Goal: Information Seeking & Learning: Learn about a topic

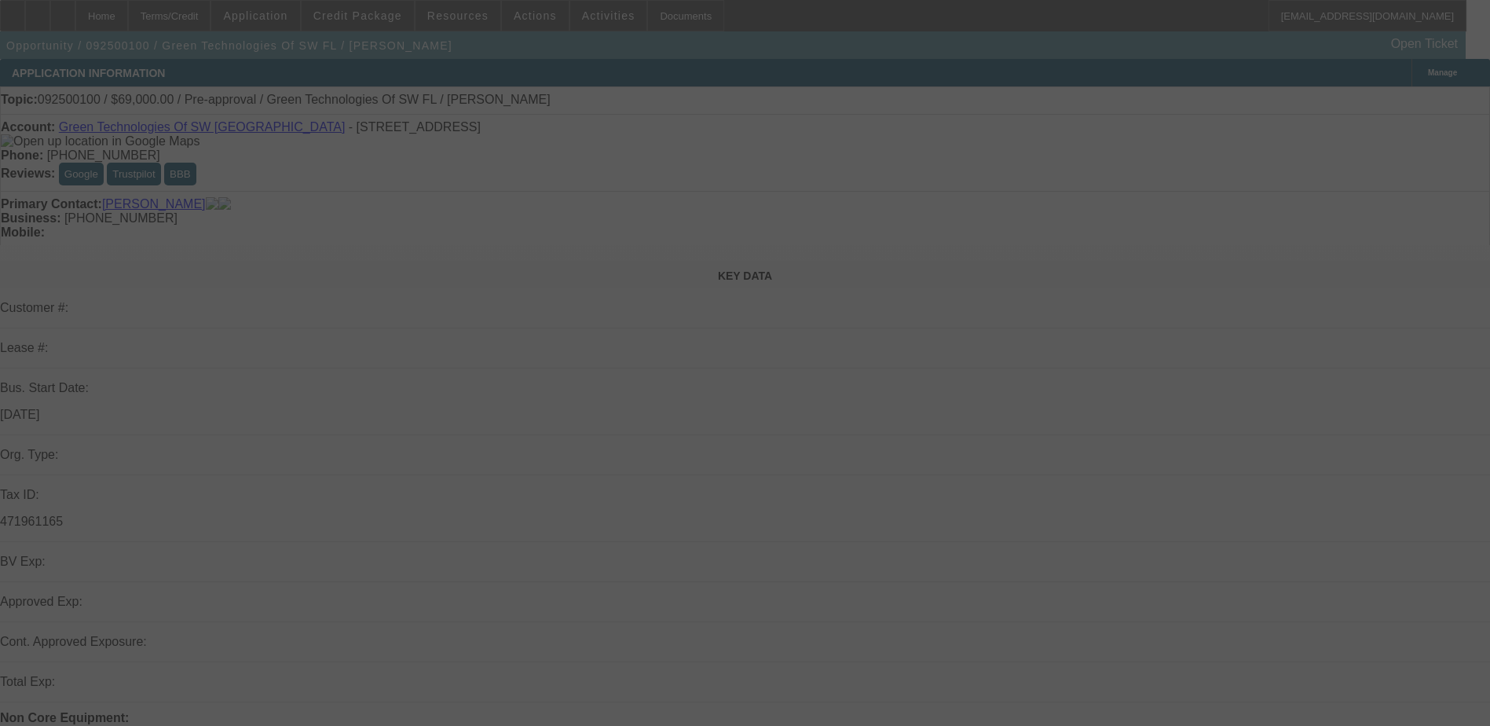
click at [68, 103] on div at bounding box center [745, 363] width 1490 height 726
click at [65, 16] on div at bounding box center [745, 363] width 1490 height 726
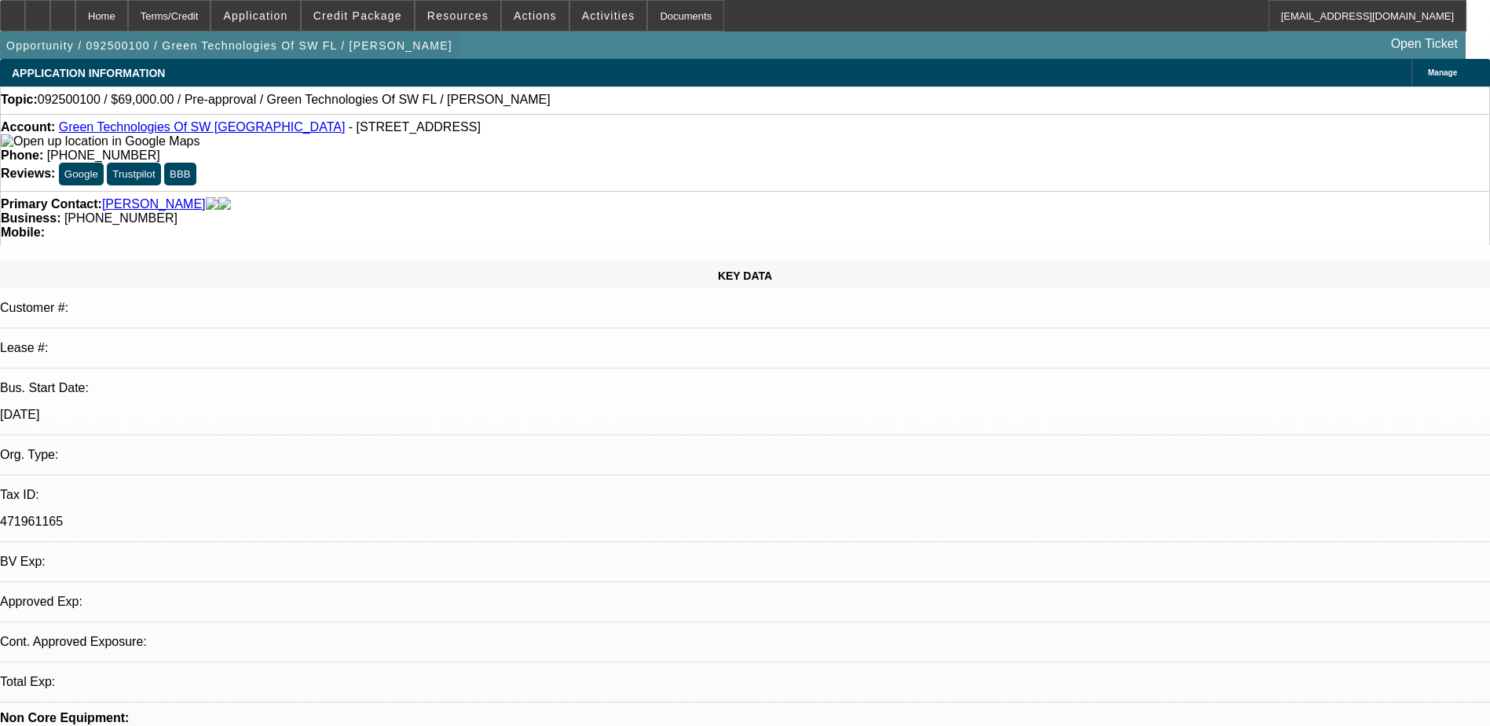
select select "0"
select select "2"
select select "0.1"
select select "1"
select select "2"
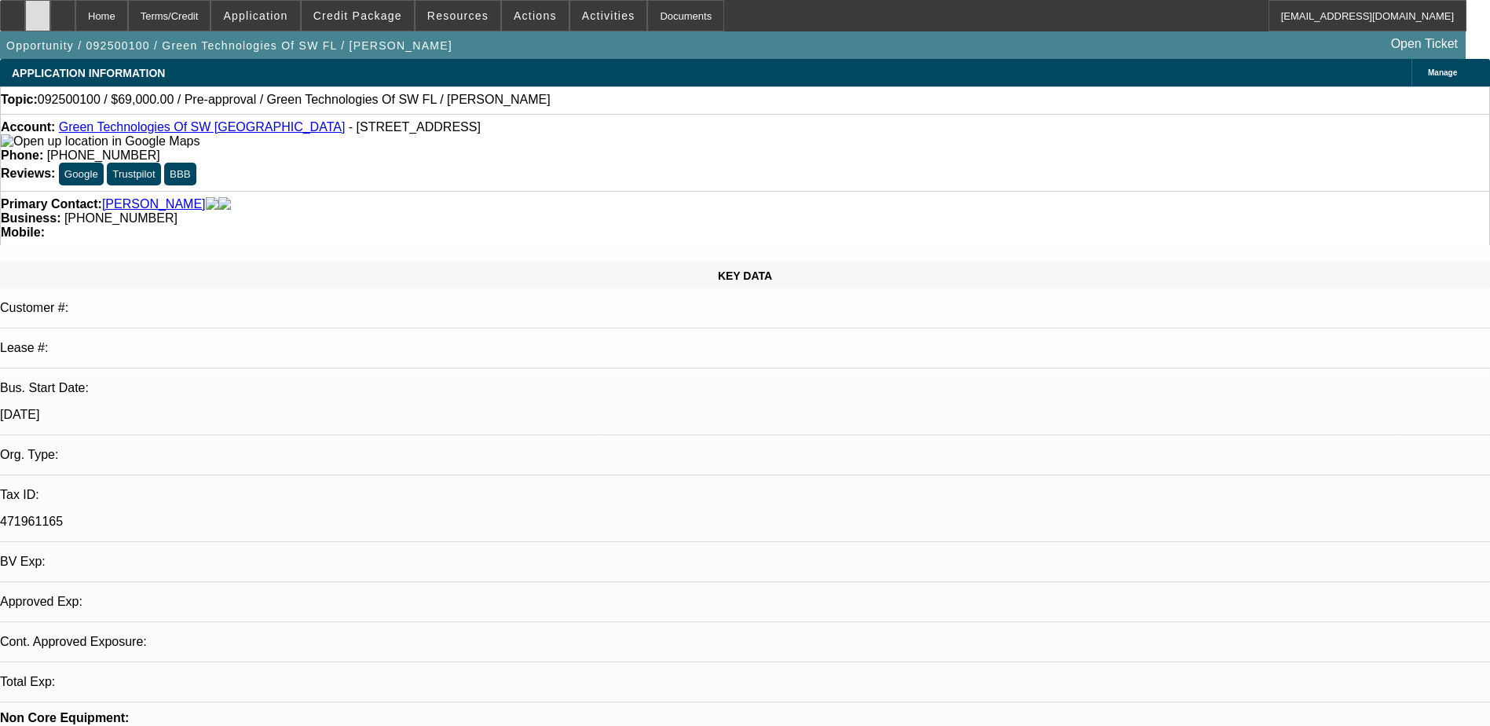
select select "4"
click at [50, 9] on div at bounding box center [37, 15] width 25 height 31
select select "0"
select select "2"
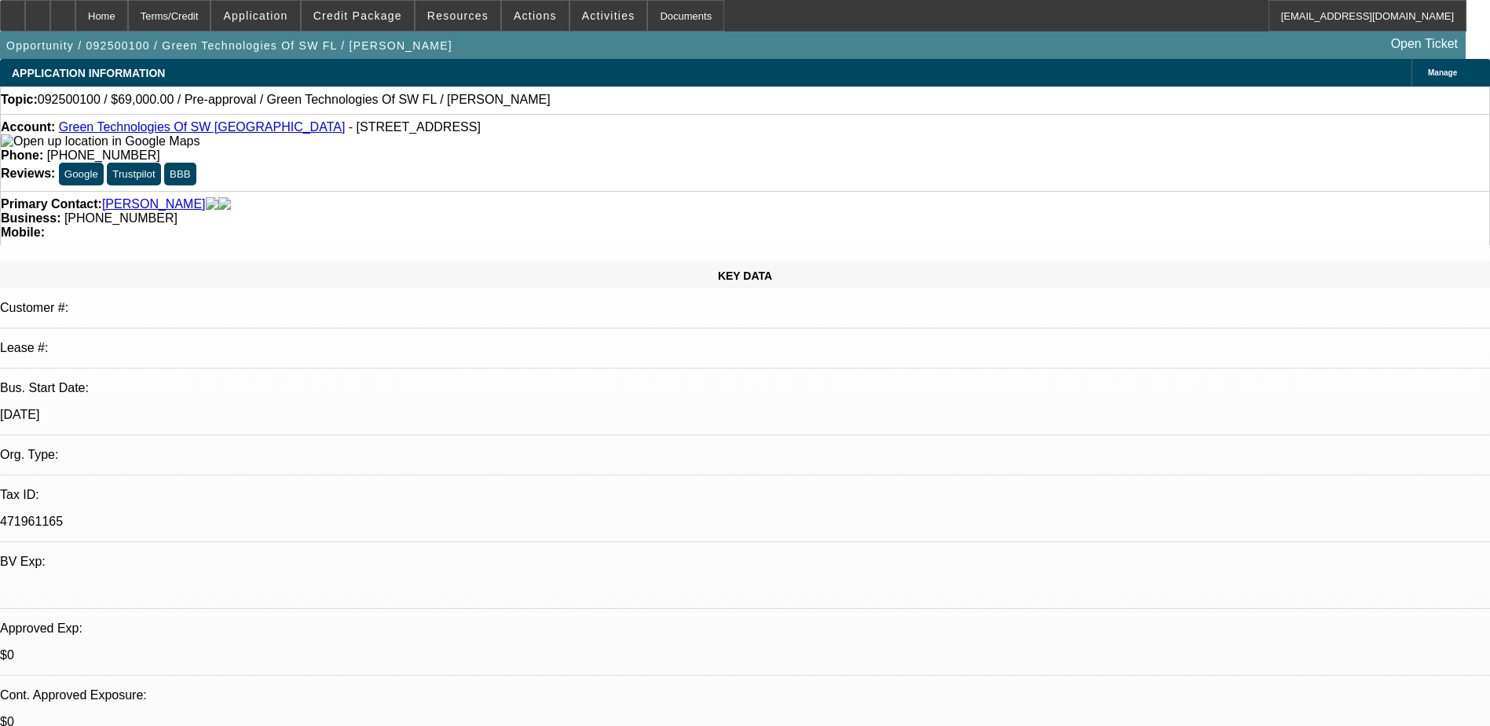
select select "0.1"
select select "4"
drag, startPoint x: 1243, startPoint y: 198, endPoint x: 1137, endPoint y: 265, distance: 125.7
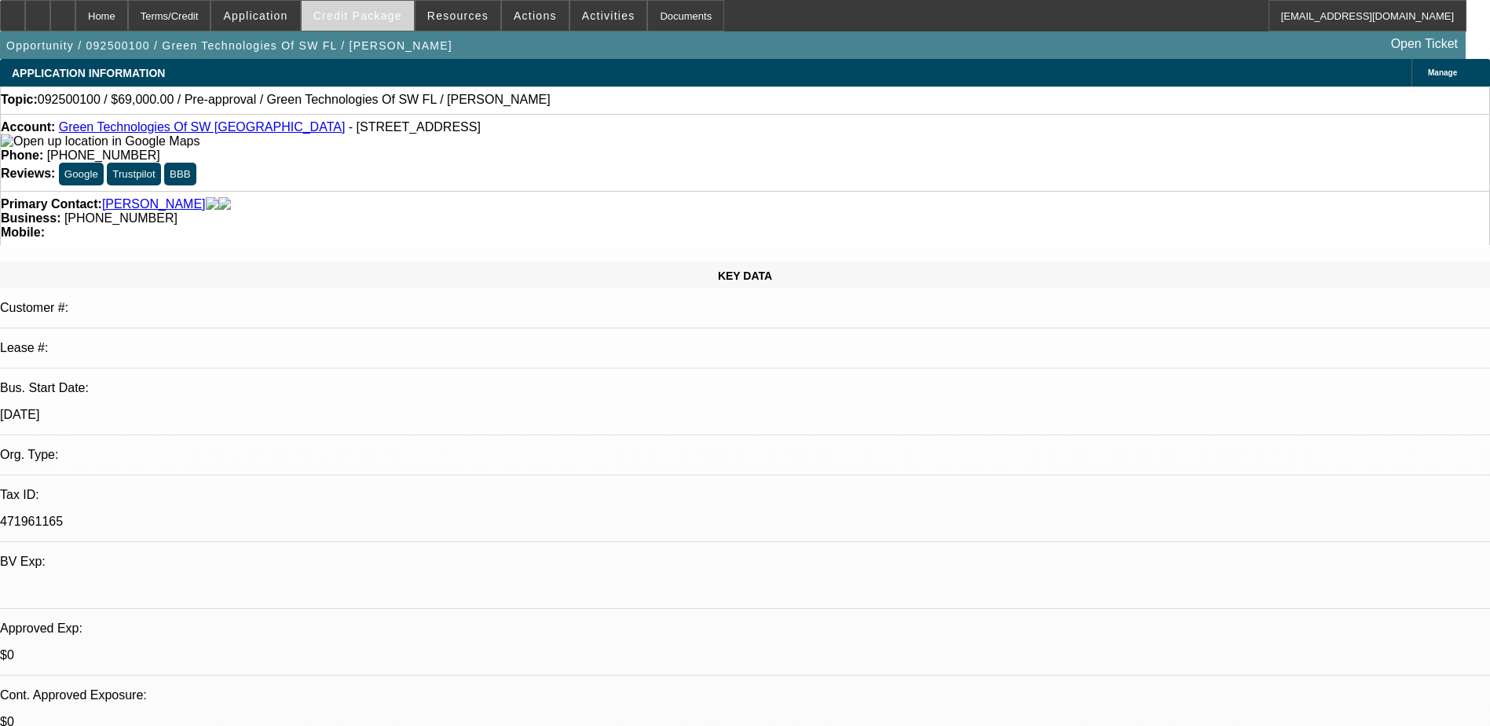
click at [395, 6] on span at bounding box center [358, 16] width 112 height 38
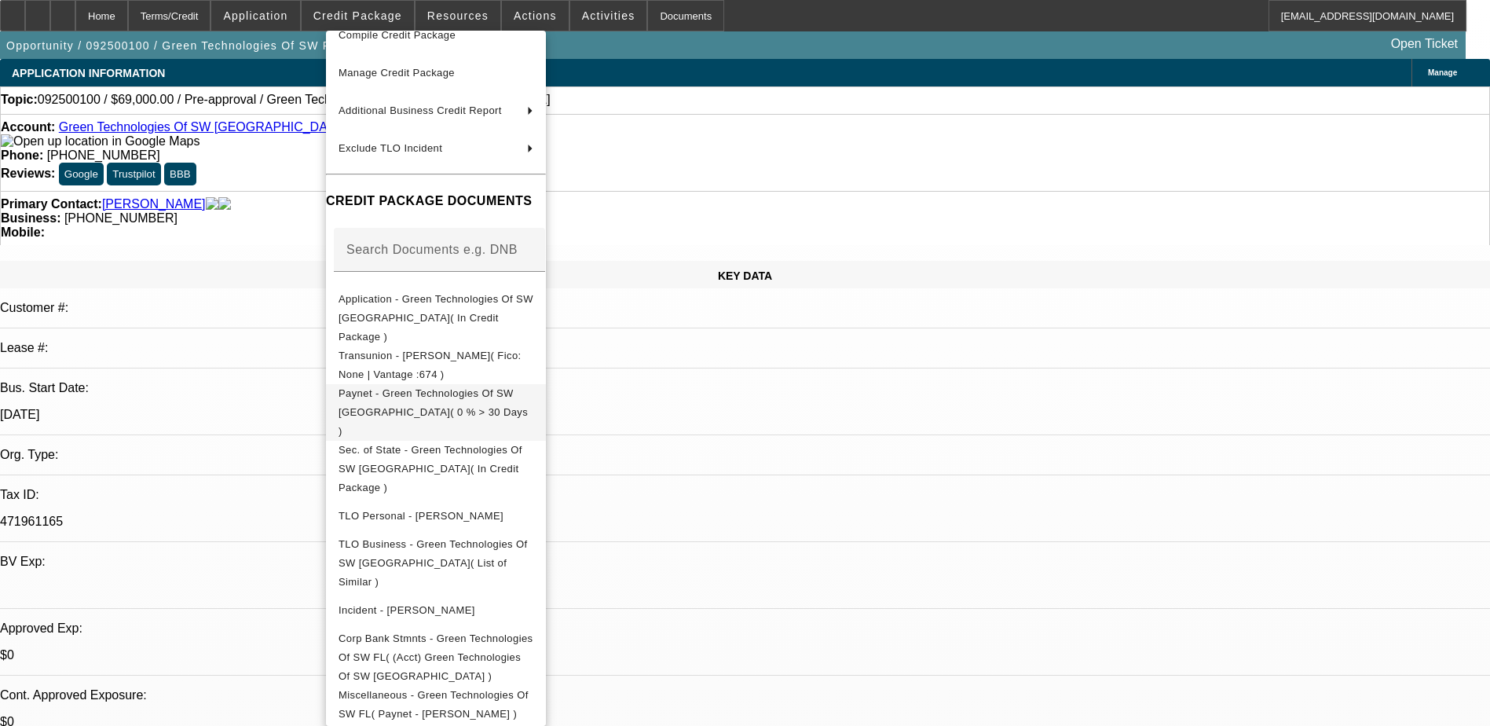
scroll to position [234, 0]
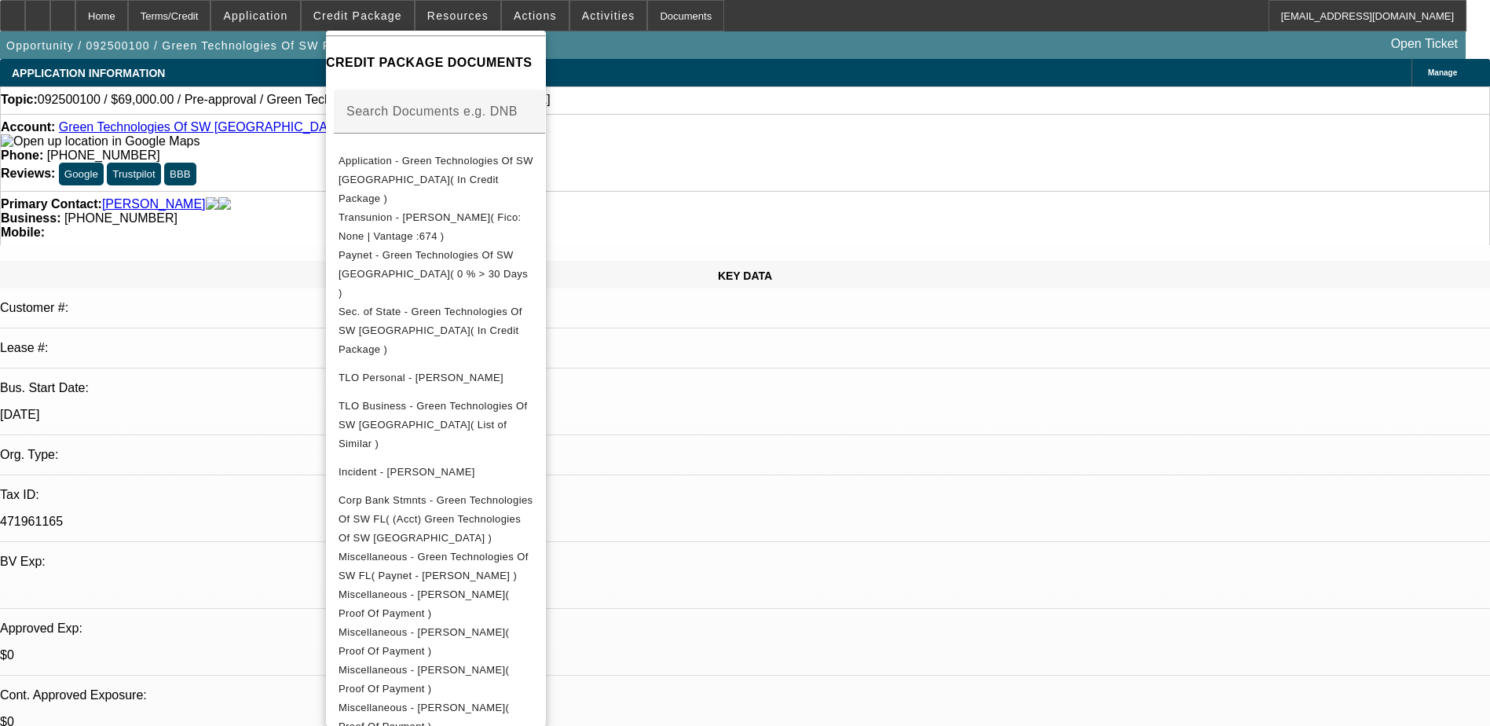
click at [246, 72] on div at bounding box center [745, 363] width 1490 height 726
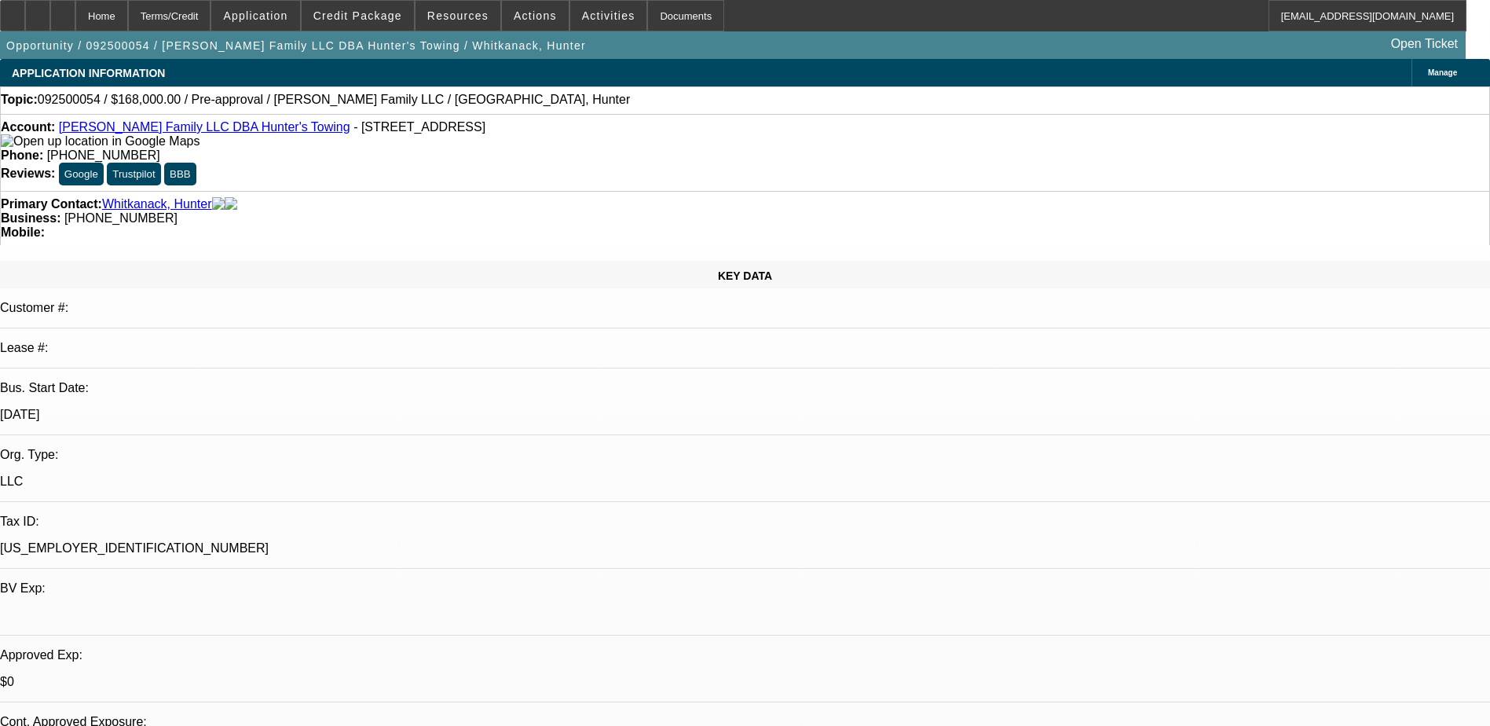
select select "0"
select select "2"
select select "0.1"
select select "4"
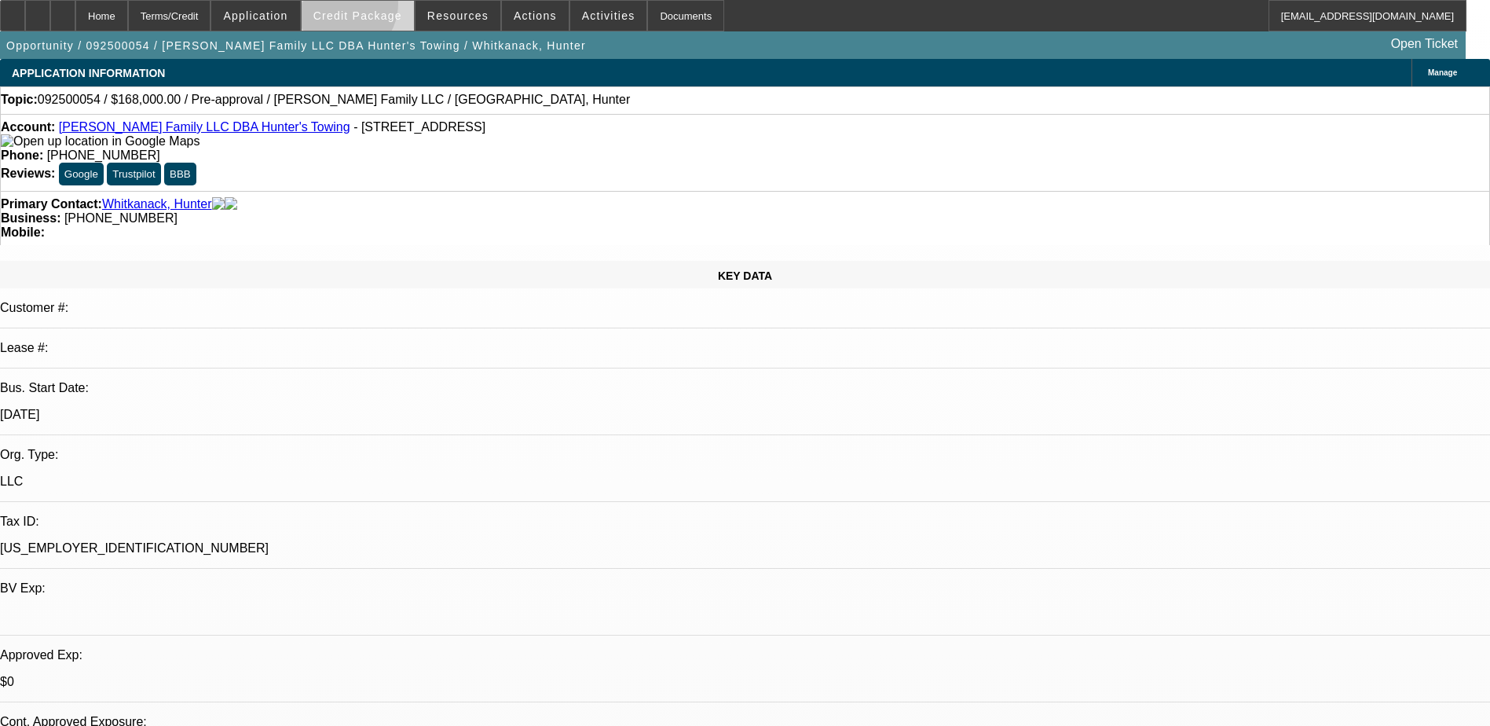
click at [362, 9] on span at bounding box center [358, 16] width 112 height 38
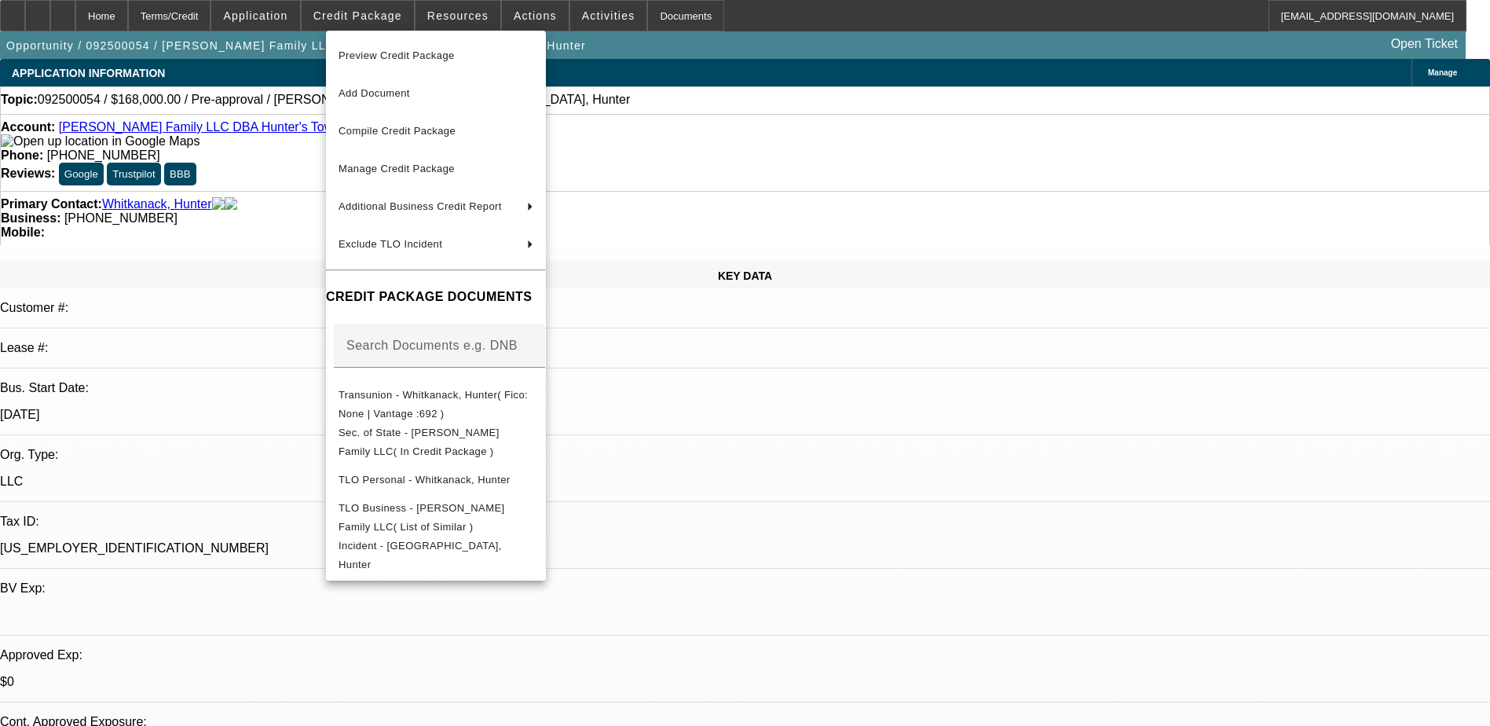
click at [811, 484] on div at bounding box center [745, 363] width 1490 height 726
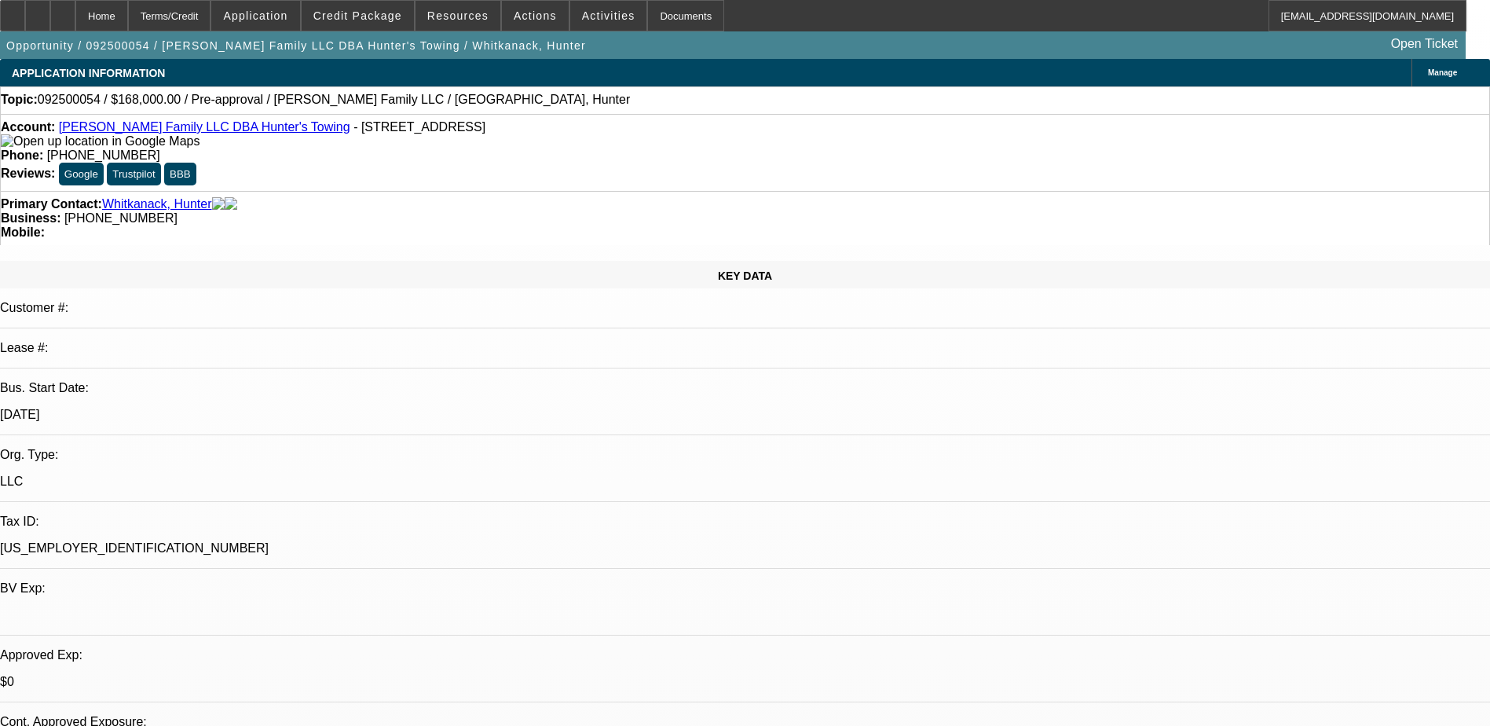
drag, startPoint x: 1250, startPoint y: 1, endPoint x: 724, endPoint y: 57, distance: 528.4
click at [641, 79] on div "APPLICATION INFORMATION Manage" at bounding box center [745, 72] width 1490 height 27
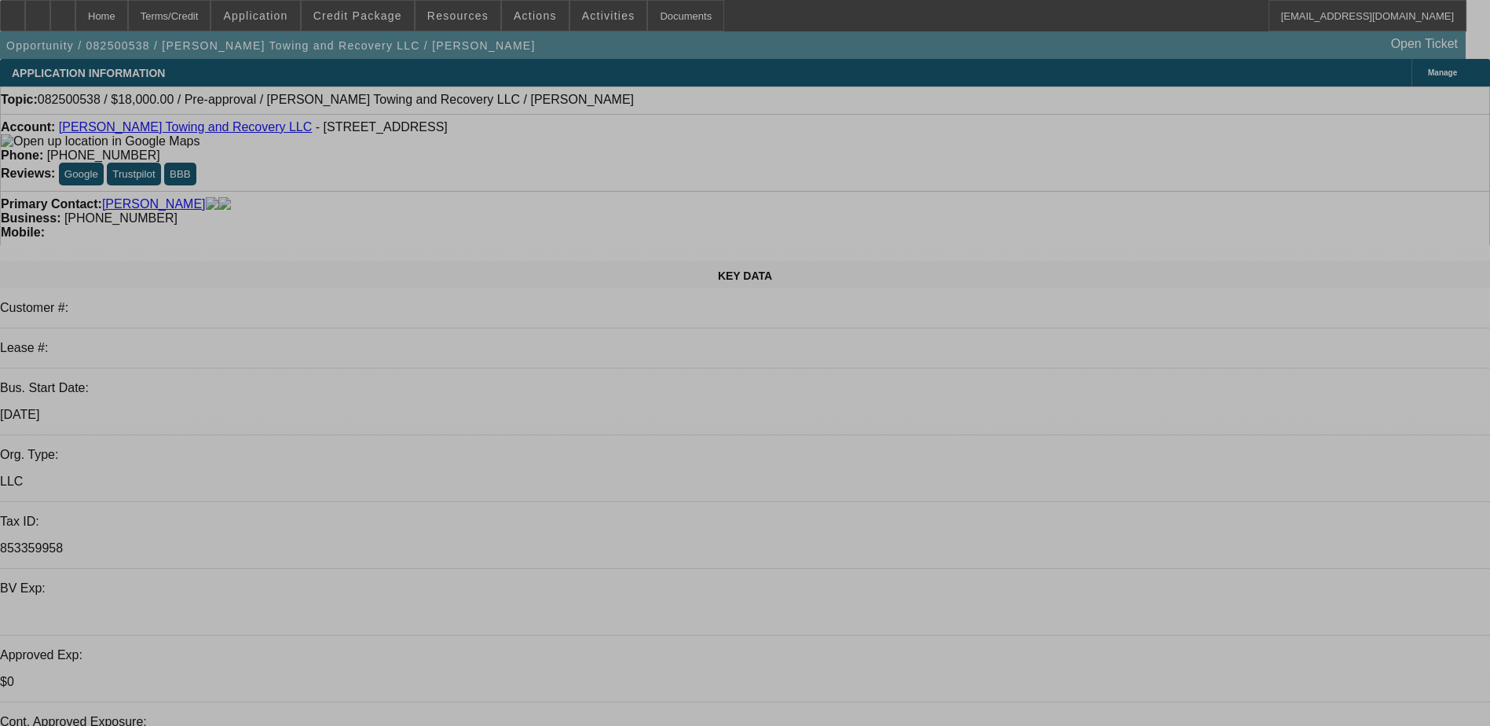
select select "0"
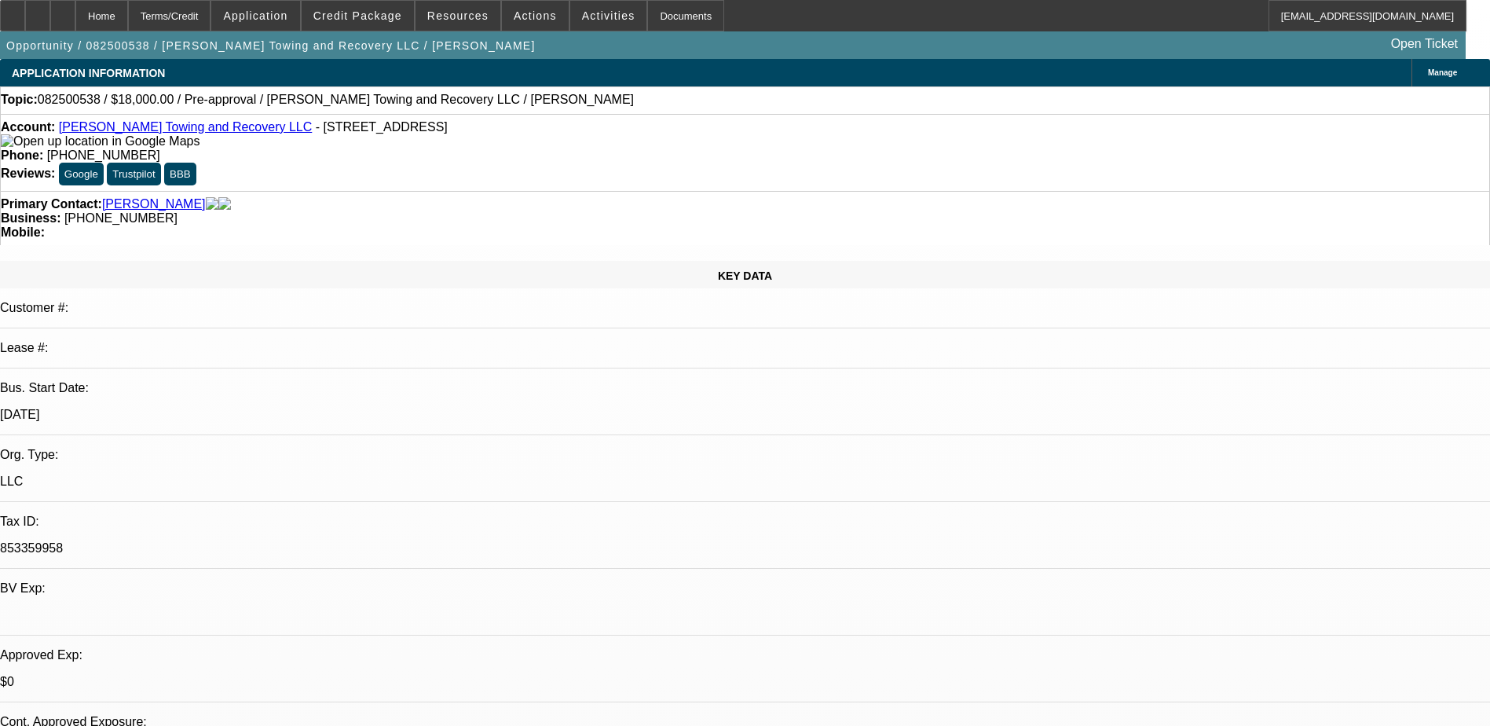
select select "2"
select select "0.1"
select select "0"
select select "2"
select select "0.1"
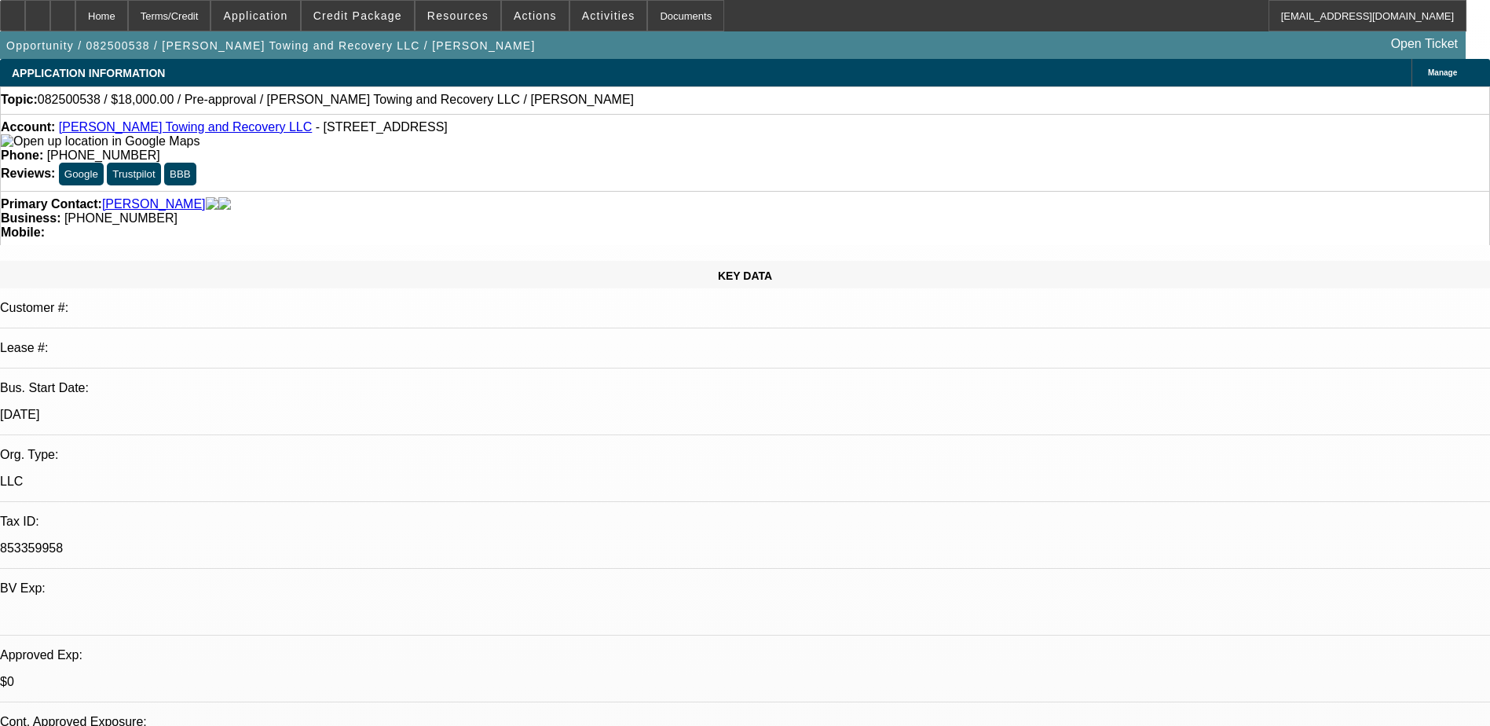
select select "1"
select select "2"
select select "4"
select select "1"
select select "2"
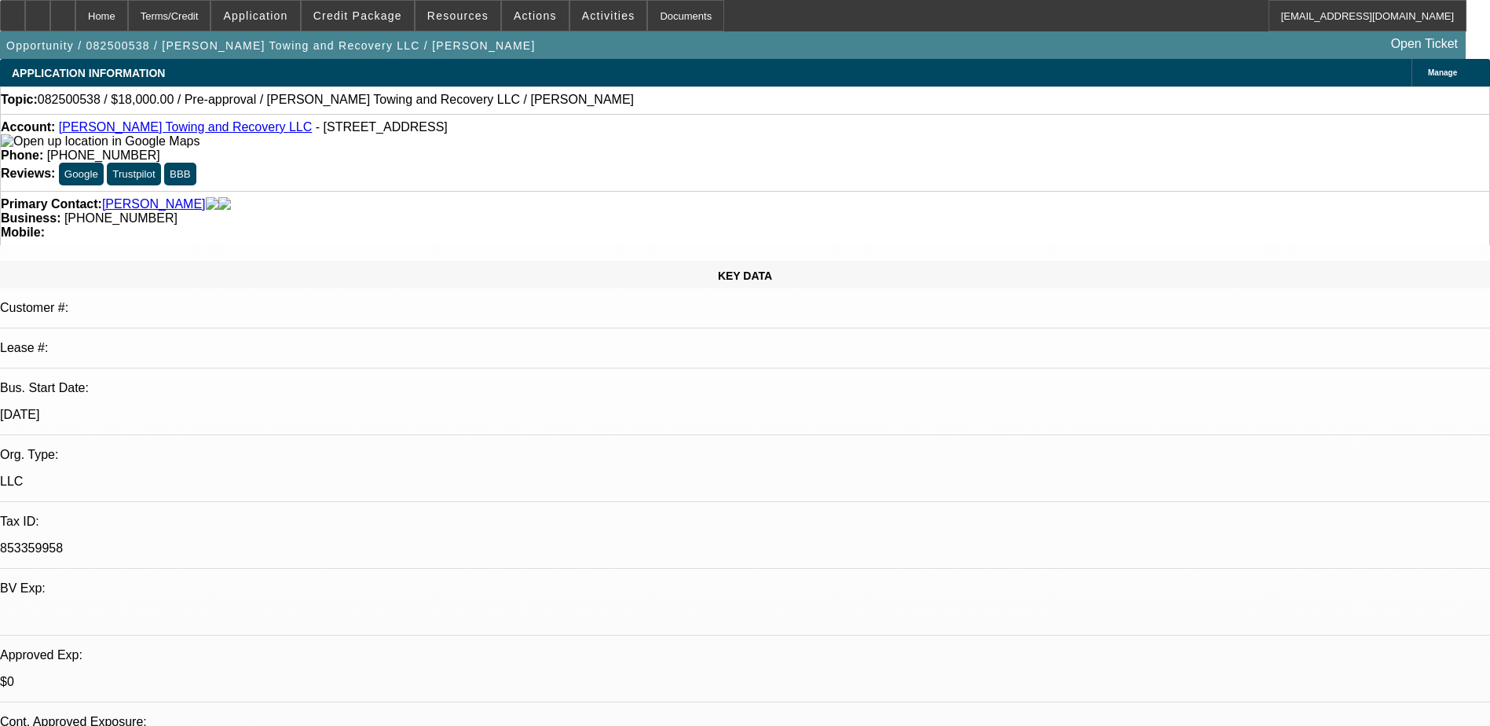
select select "4"
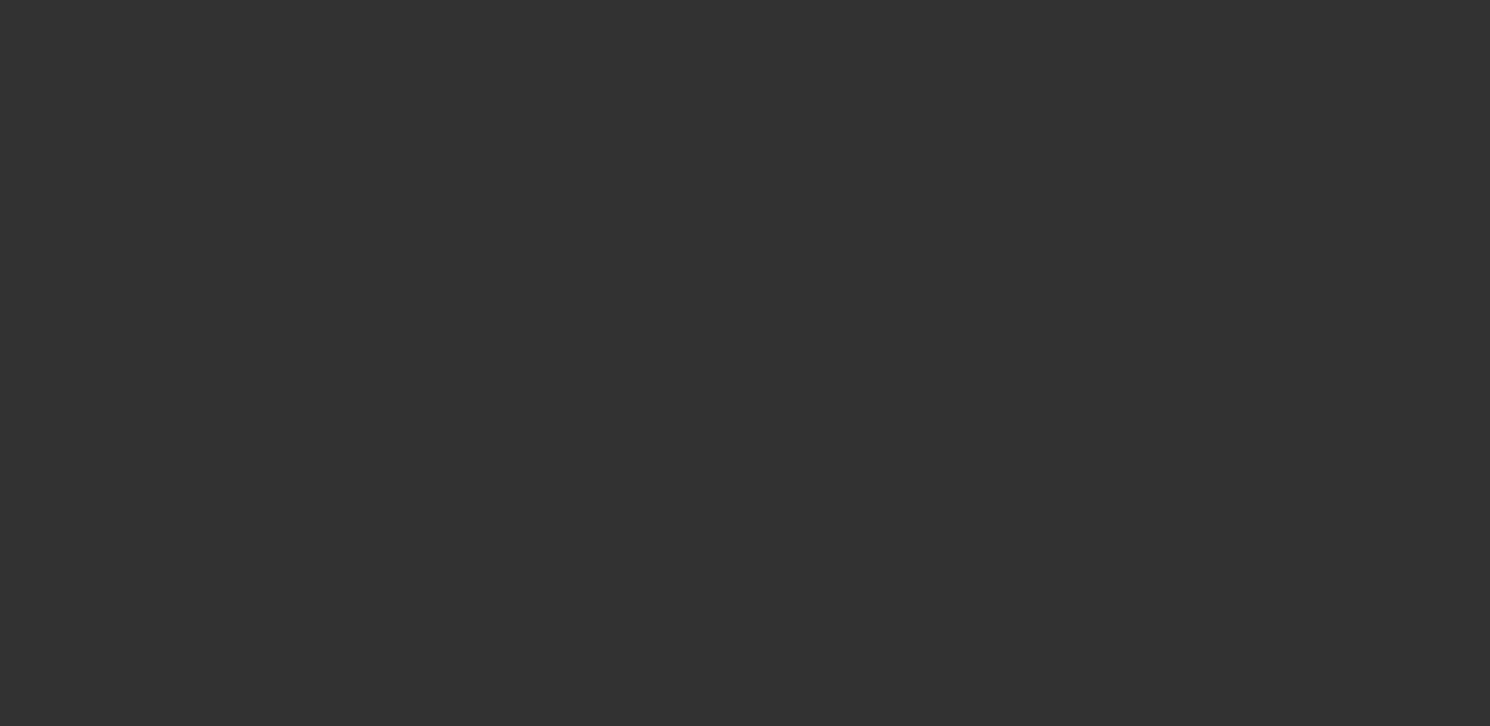
select select "0"
select select "2"
select select "0.1"
select select "4"
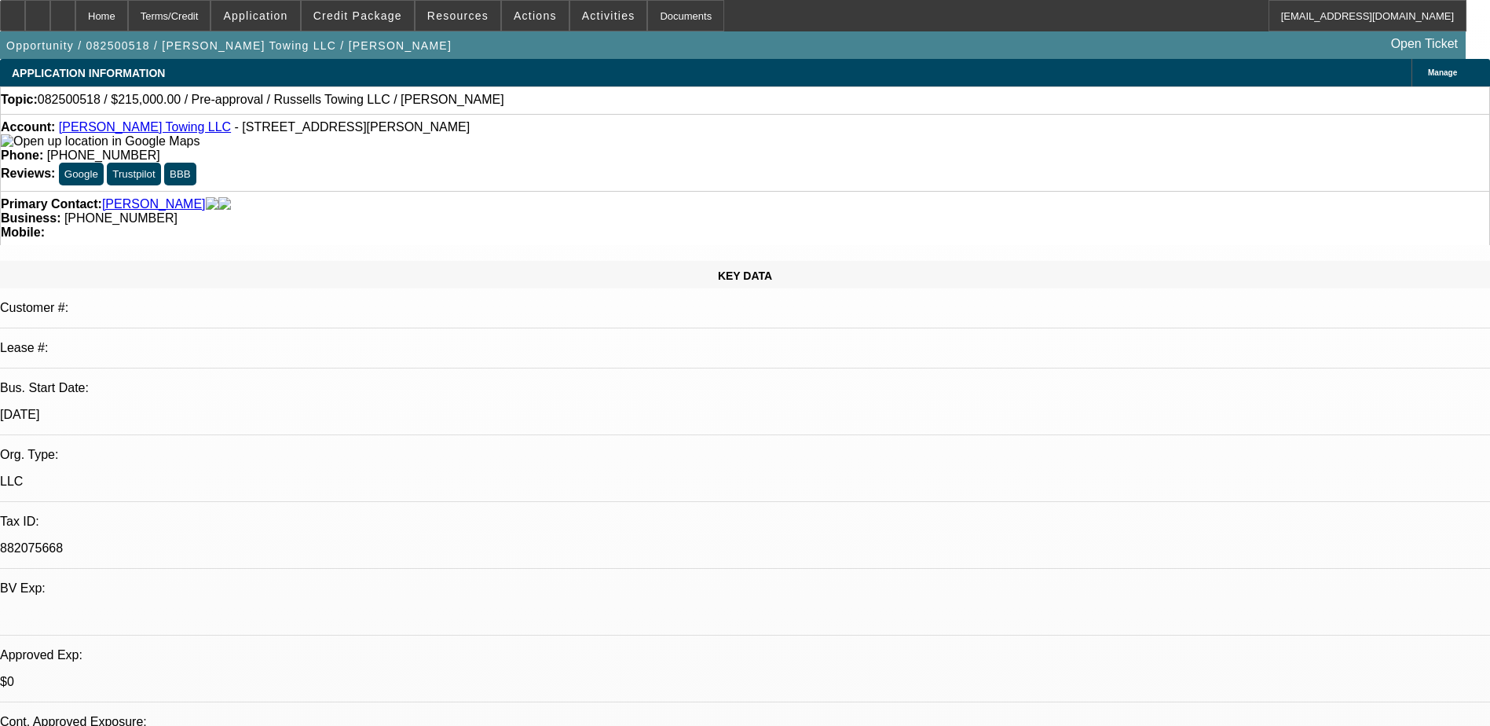
select select "0"
select select "2"
select select "0.1"
select select "4"
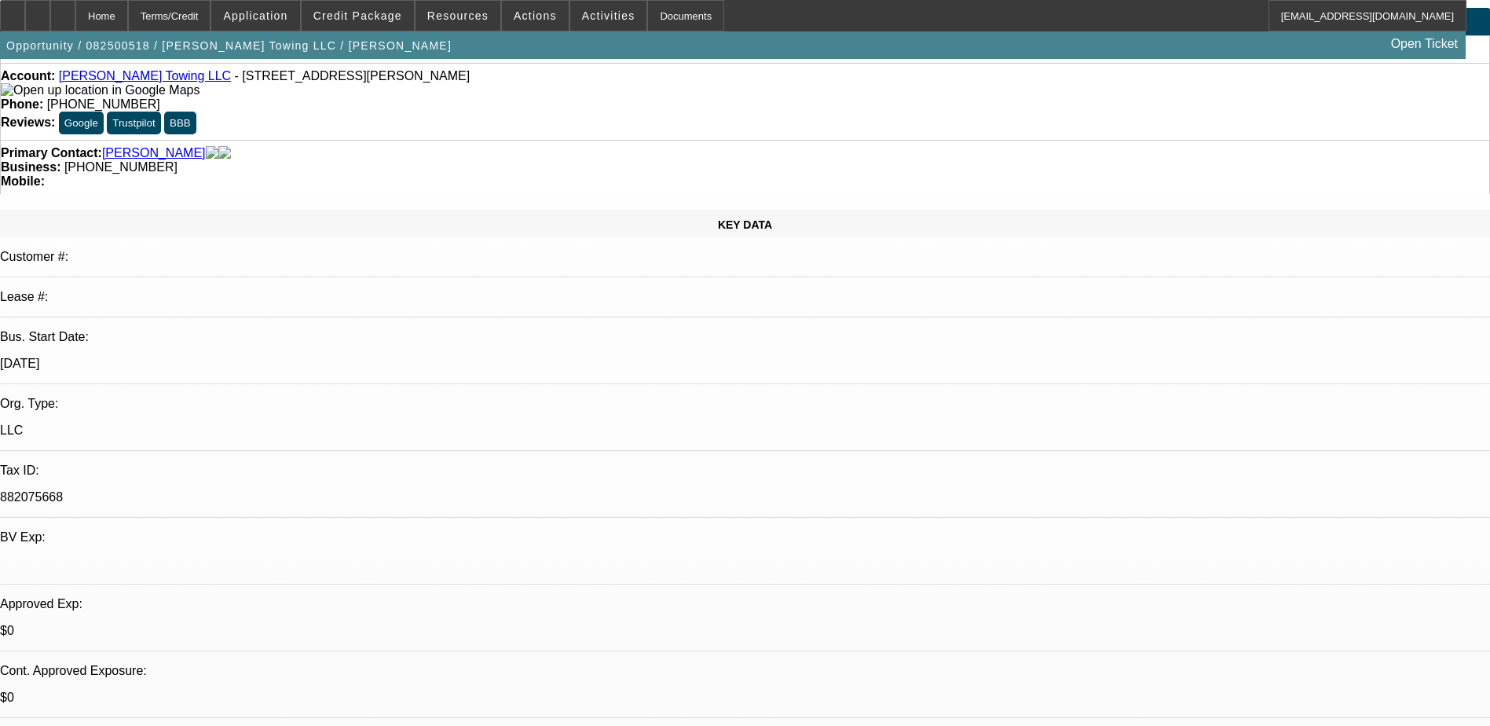
scroll to position [79, 0]
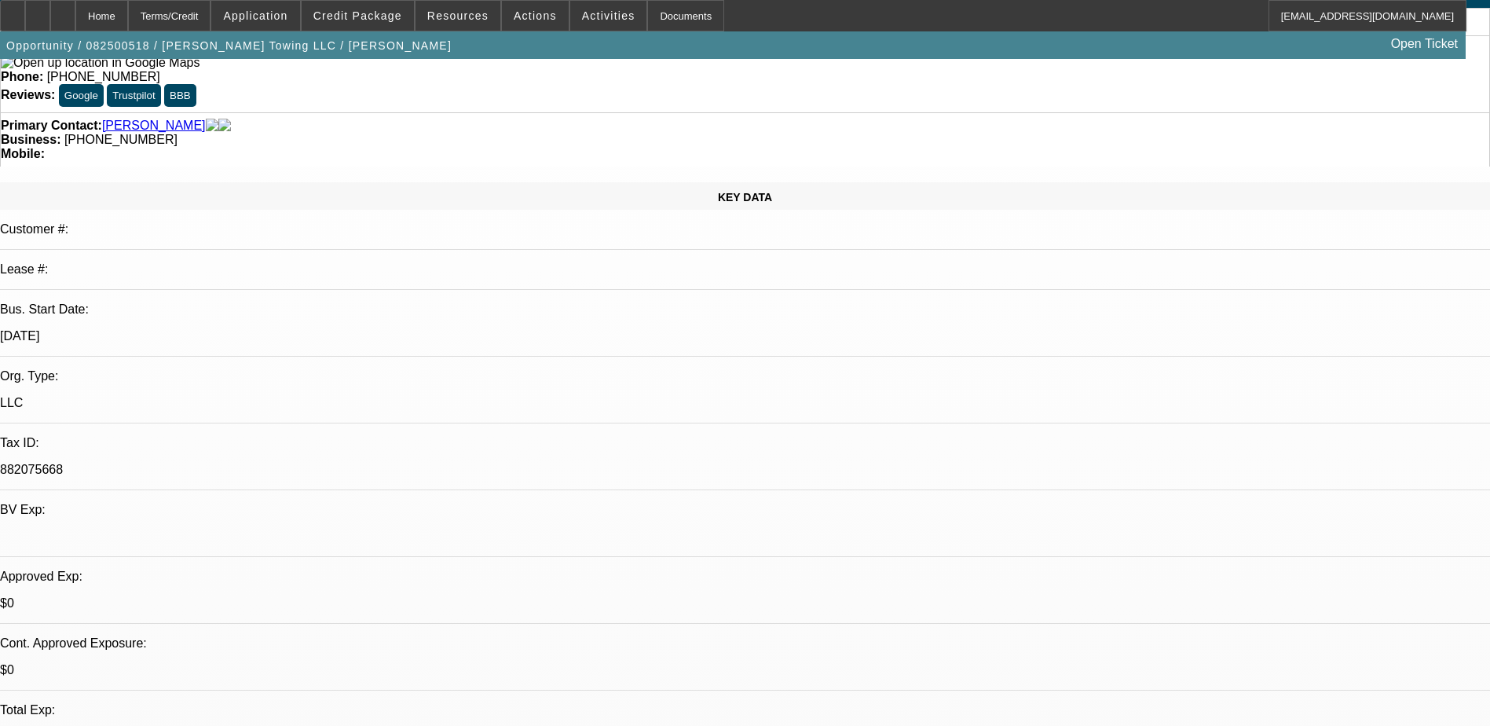
click at [156, 119] on link "Russell, Zachary" at bounding box center [154, 126] width 104 height 14
click at [400, 24] on span at bounding box center [358, 16] width 112 height 38
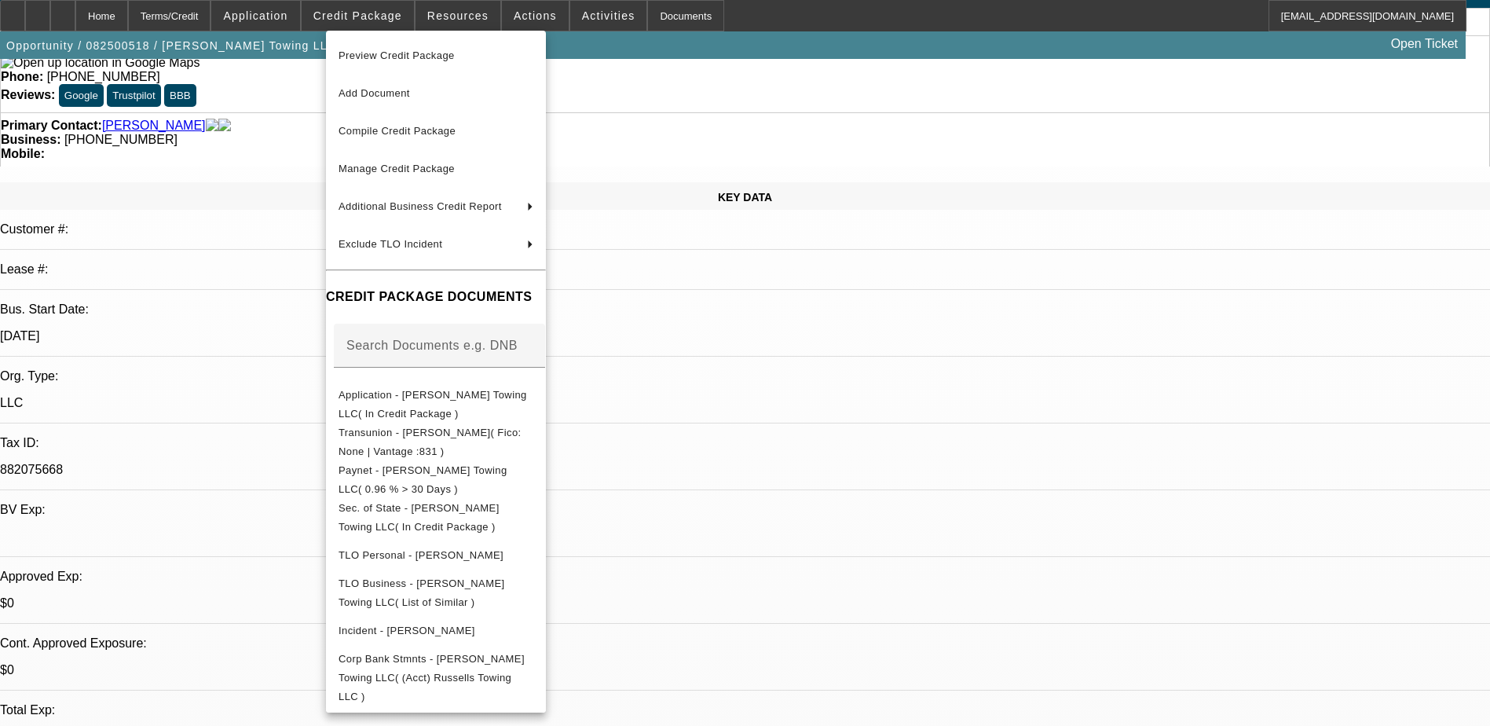
click at [1160, 136] on div at bounding box center [745, 363] width 1490 height 726
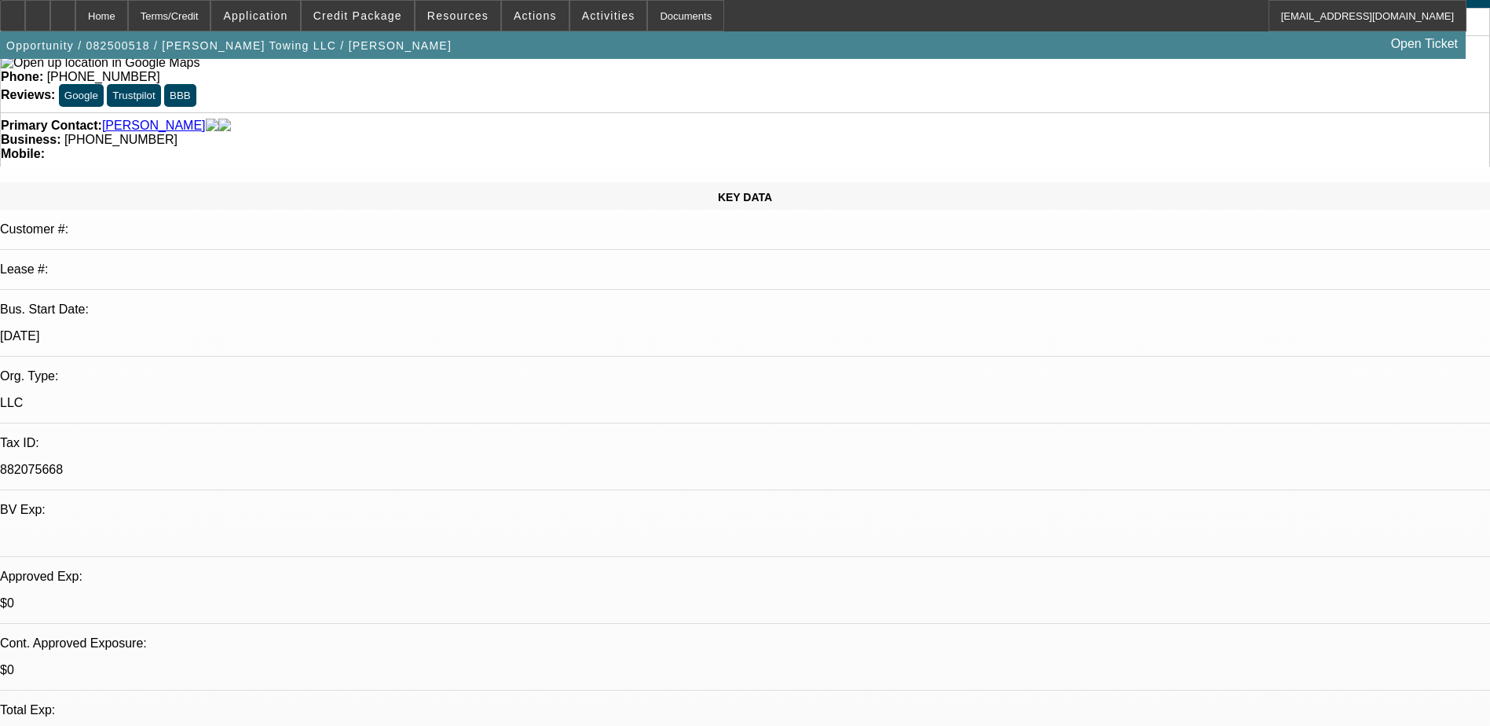
click at [389, 9] on span "Credit Package" at bounding box center [357, 15] width 89 height 13
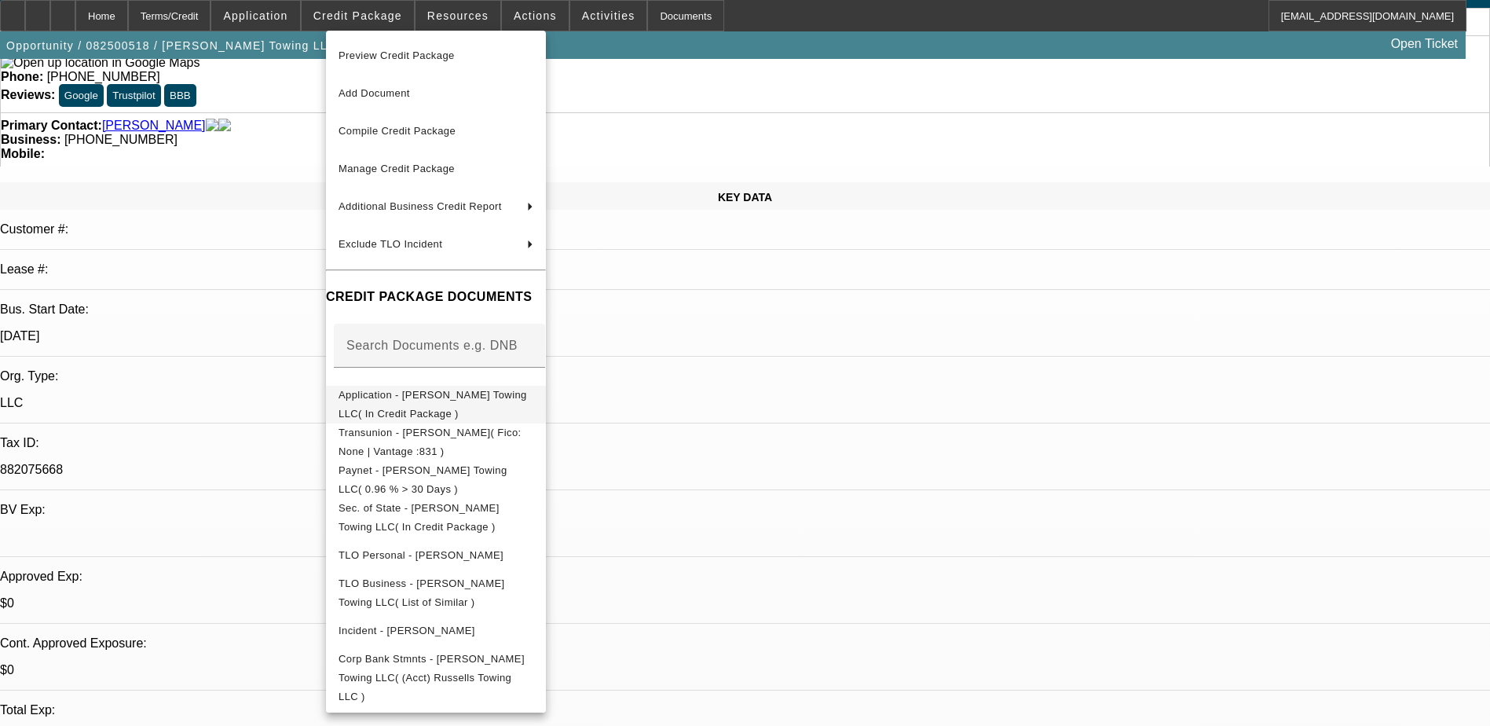
click at [491, 401] on span "Application - Russell's Towing LLC( In Credit Package )" at bounding box center [433, 404] width 189 height 31
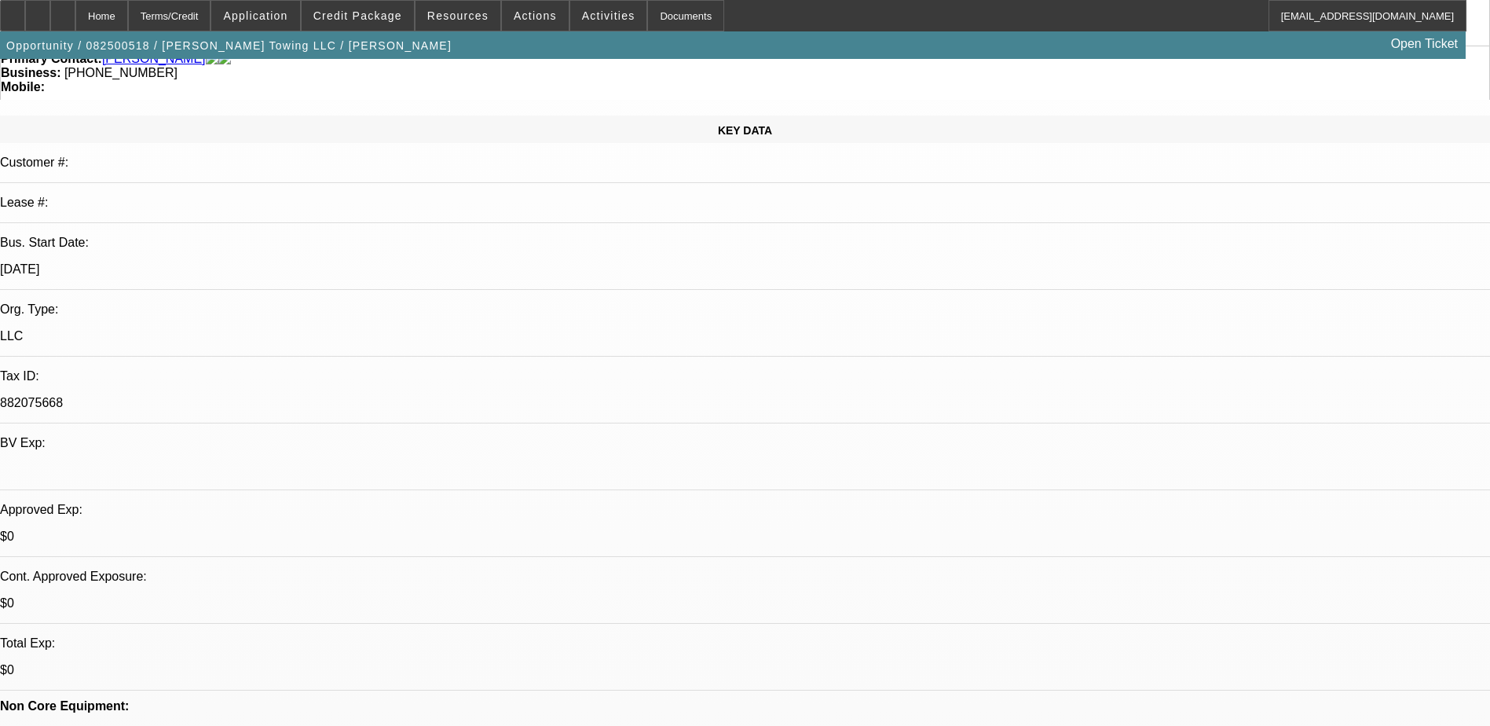
scroll to position [236, 0]
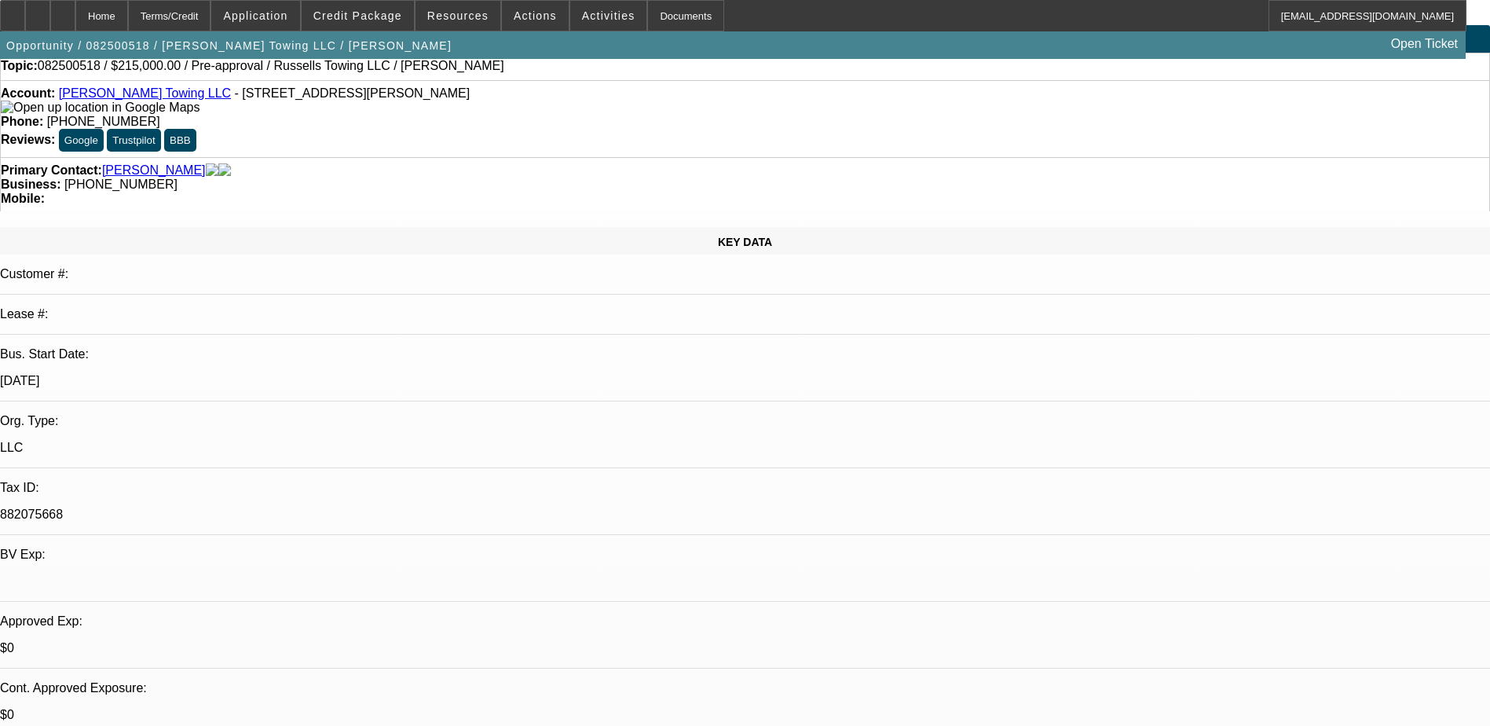
scroll to position [0, 0]
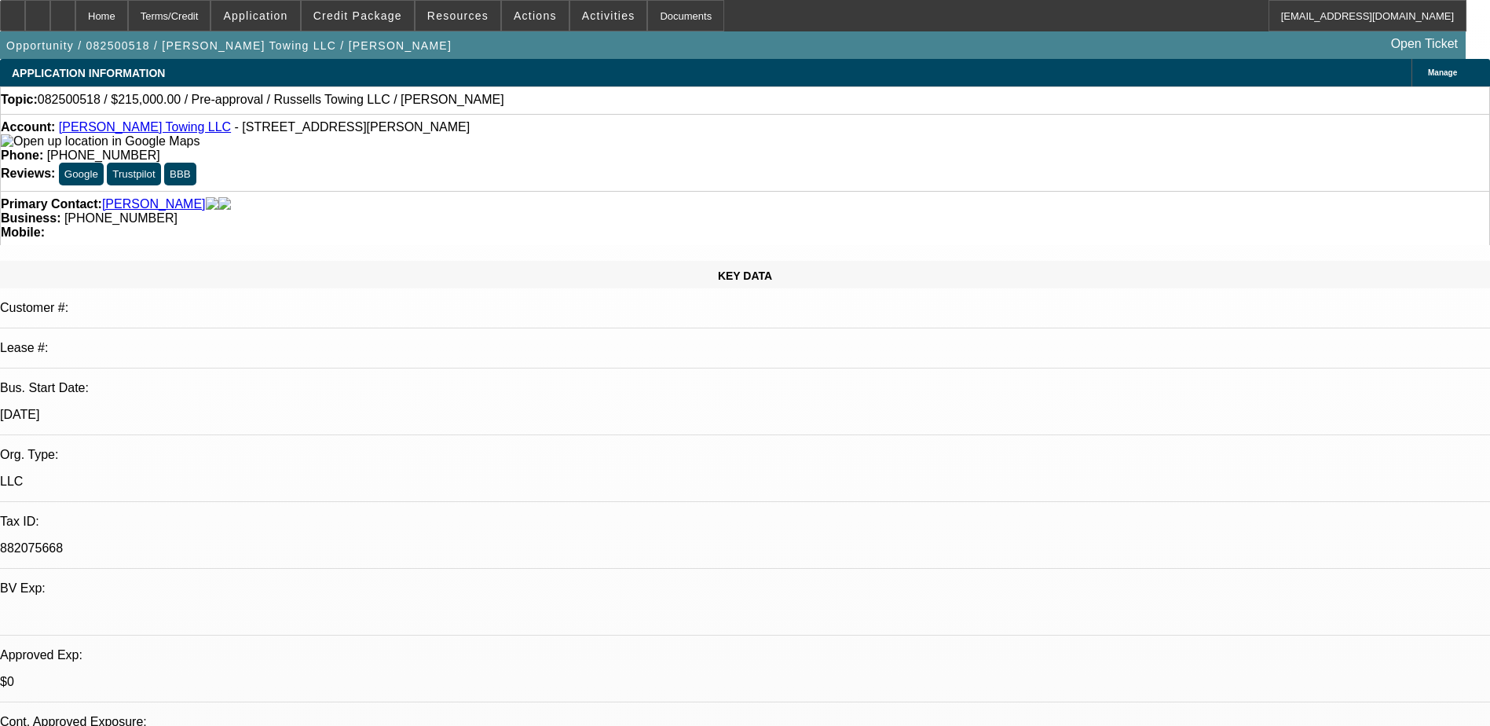
click at [375, 27] on span at bounding box center [358, 16] width 112 height 38
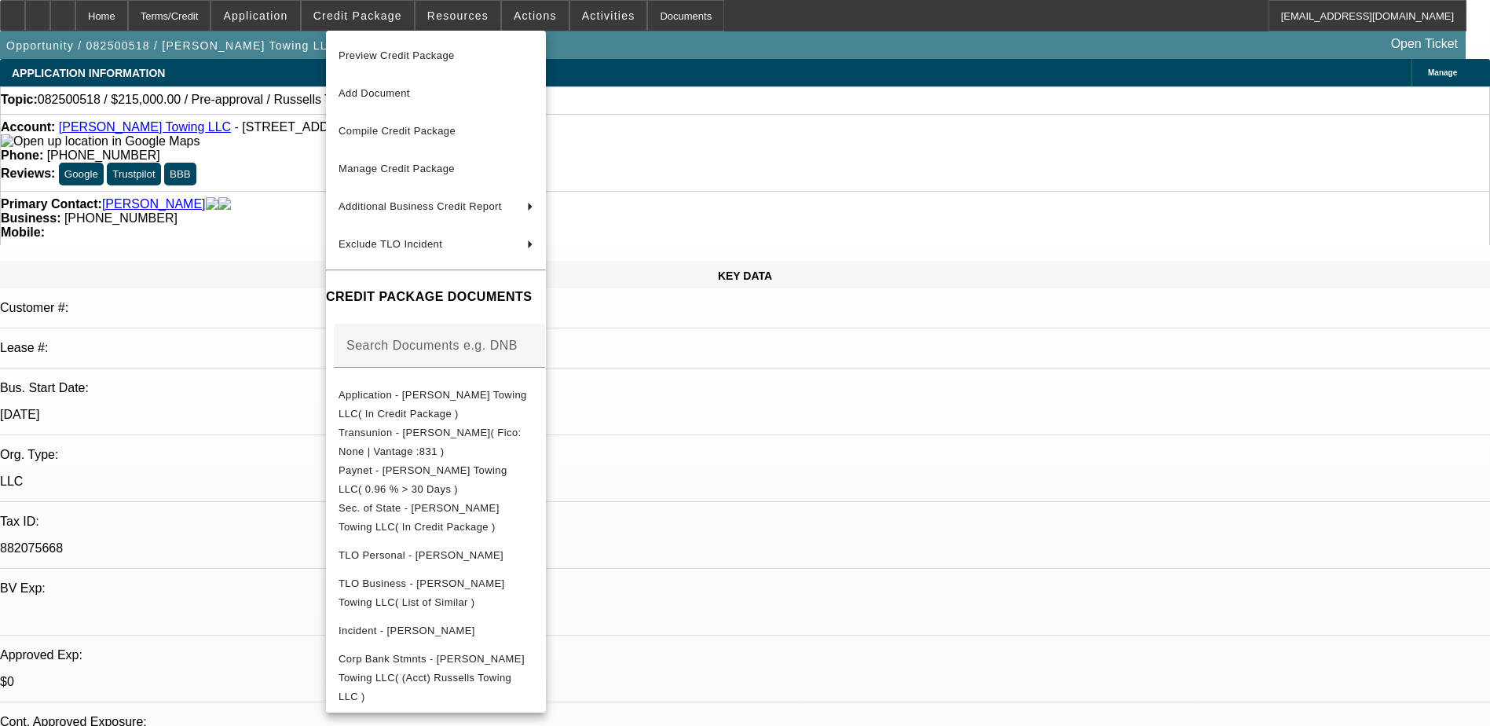
click at [936, 487] on div at bounding box center [745, 363] width 1490 height 726
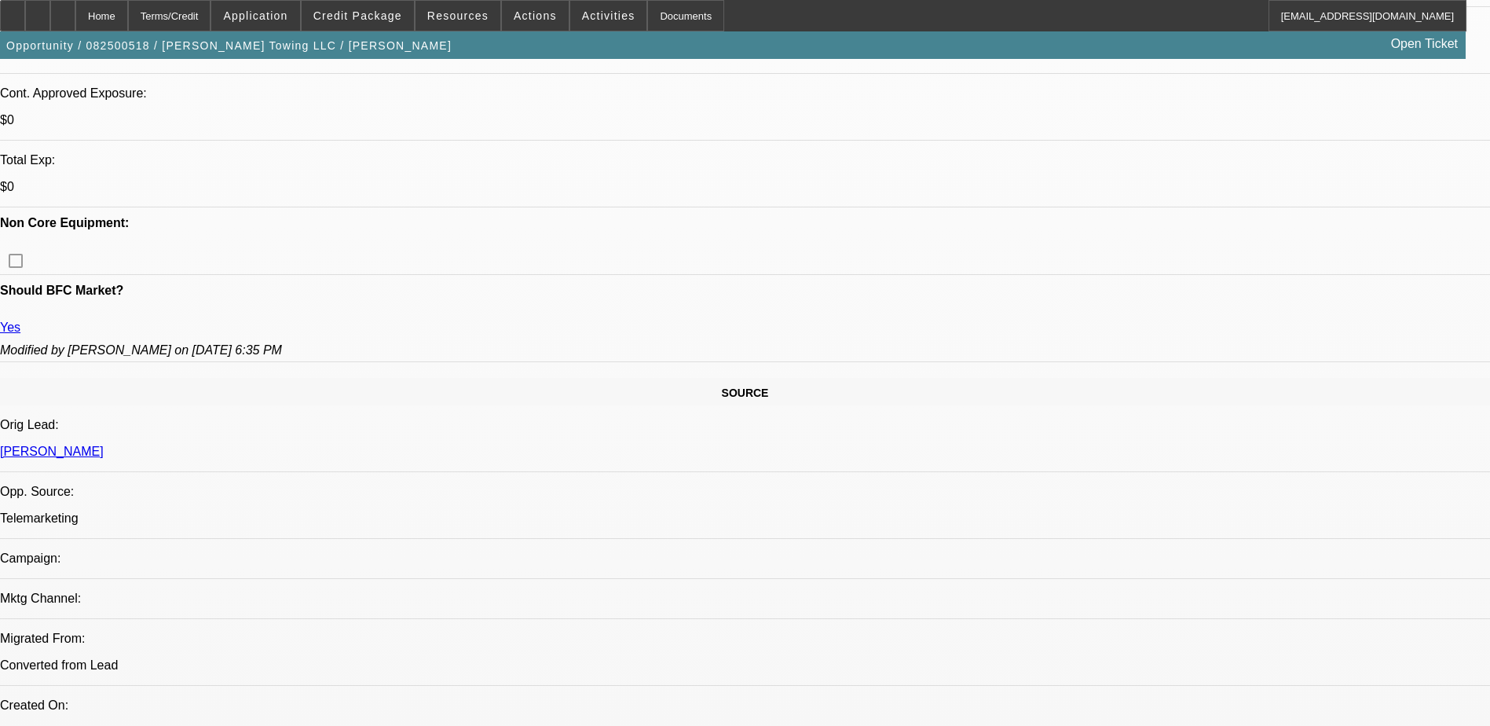
scroll to position [157, 0]
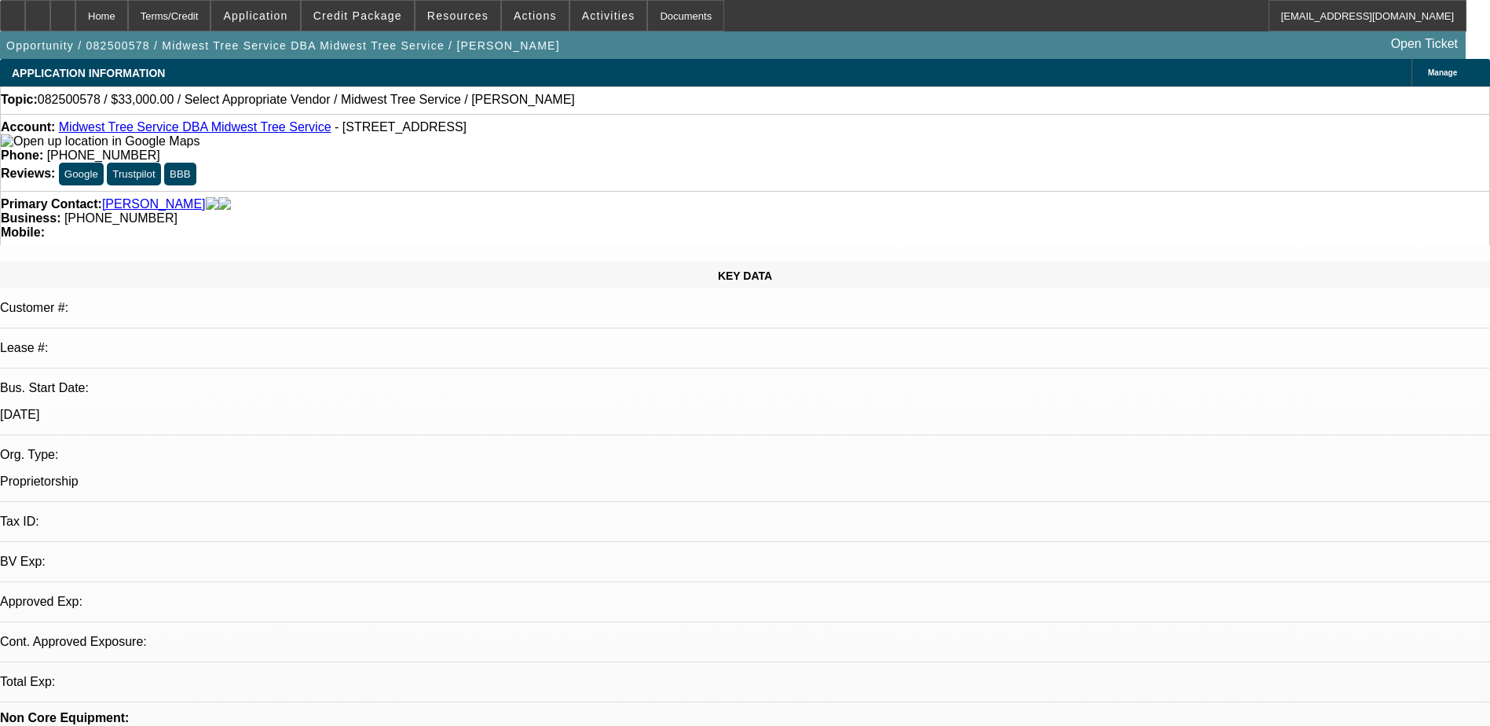
select select "0"
select select "2"
select select "0.1"
select select "1"
select select "2"
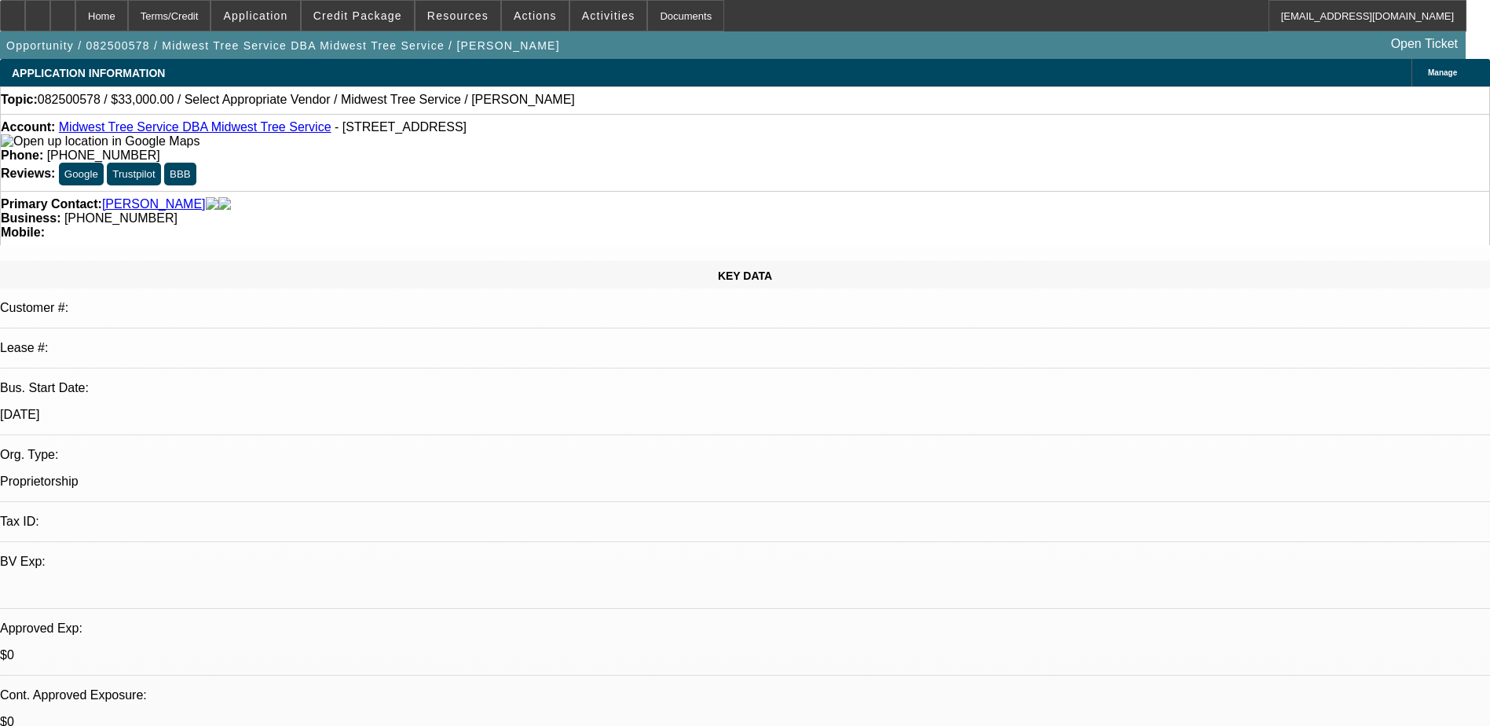
select select "4"
click at [383, 26] on span at bounding box center [358, 16] width 112 height 38
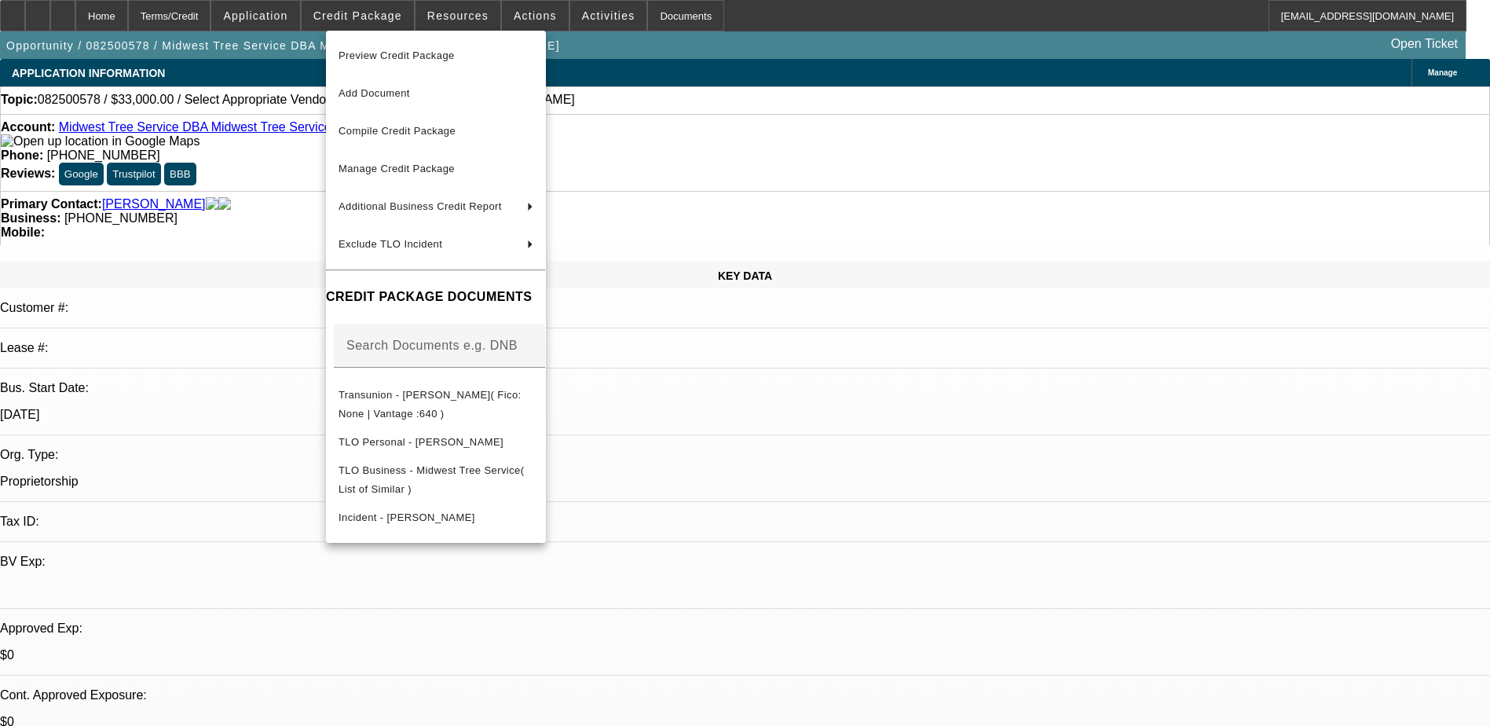
click at [1363, 661] on div at bounding box center [745, 363] width 1490 height 726
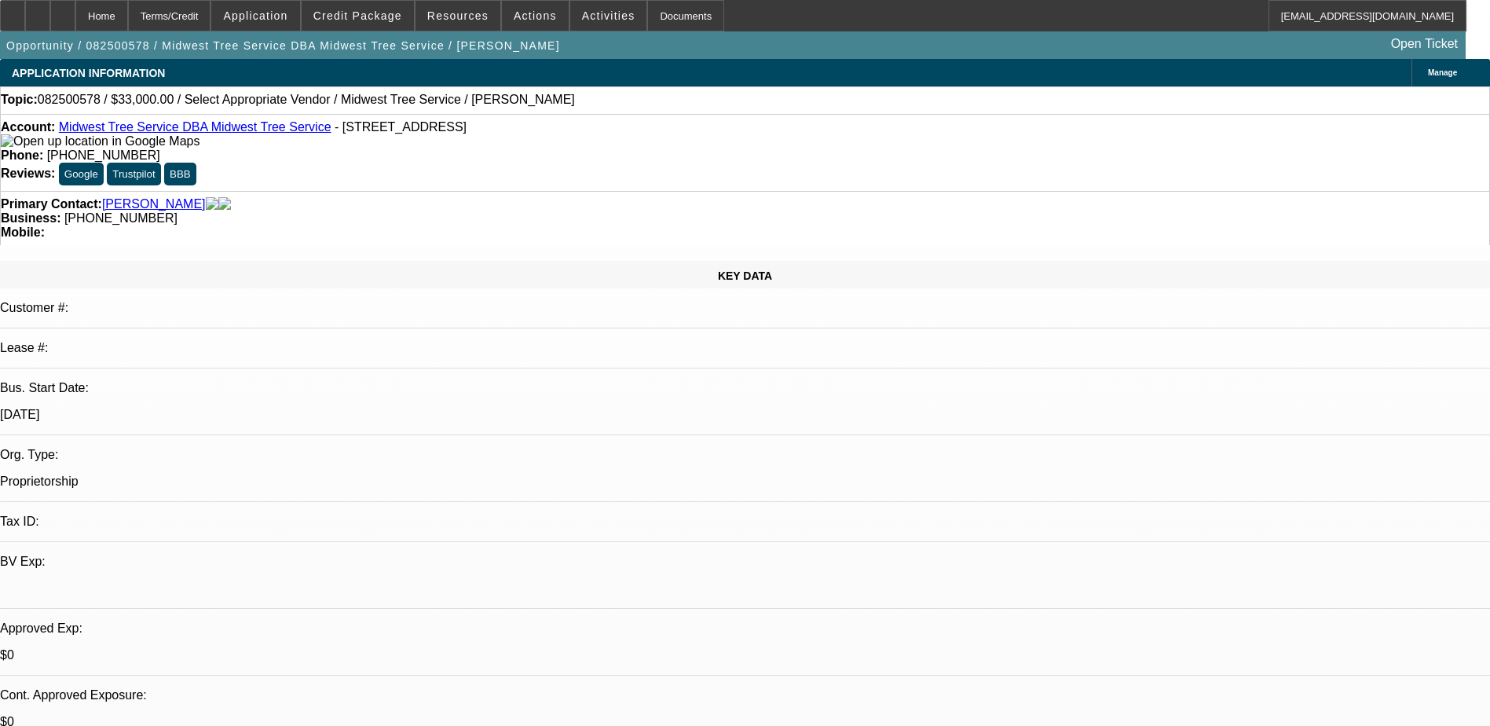
drag, startPoint x: 1399, startPoint y: 285, endPoint x: 1511, endPoint y: 295, distance: 112.7
click at [1490, 295] on html "Home Terms/Credit Application Credit Package Resources Actions Activities Docum…" at bounding box center [745, 363] width 1490 height 726
